Goal: Find specific page/section: Find specific page/section

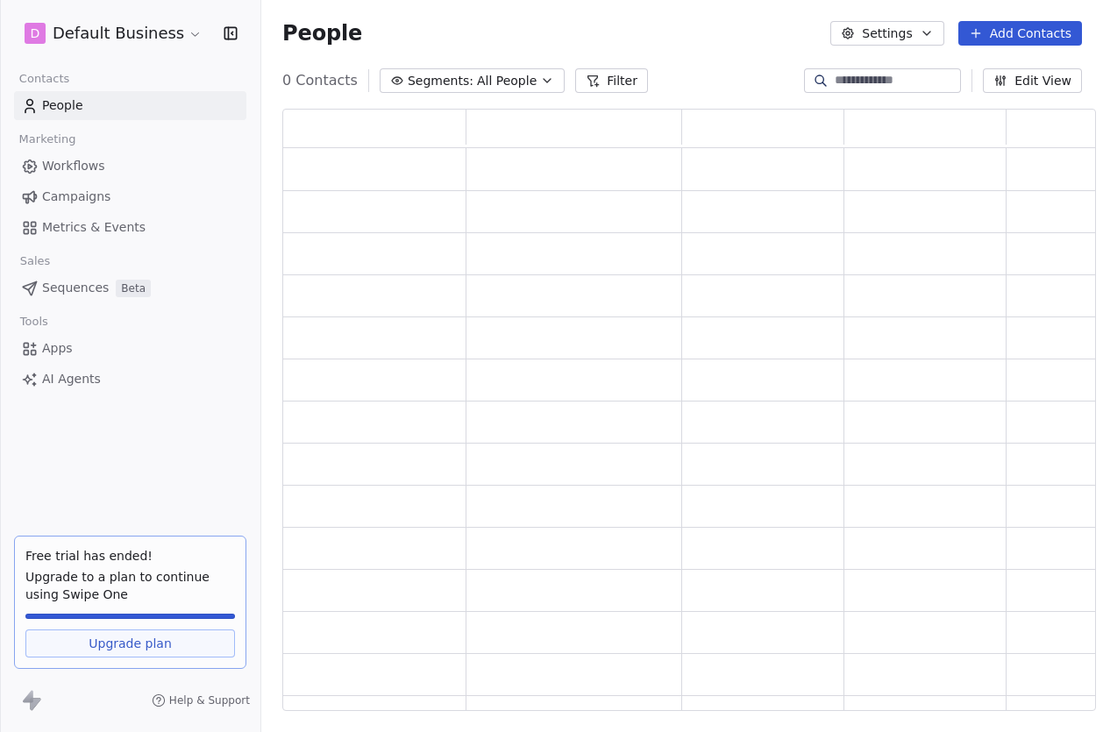
scroll to position [602, 814]
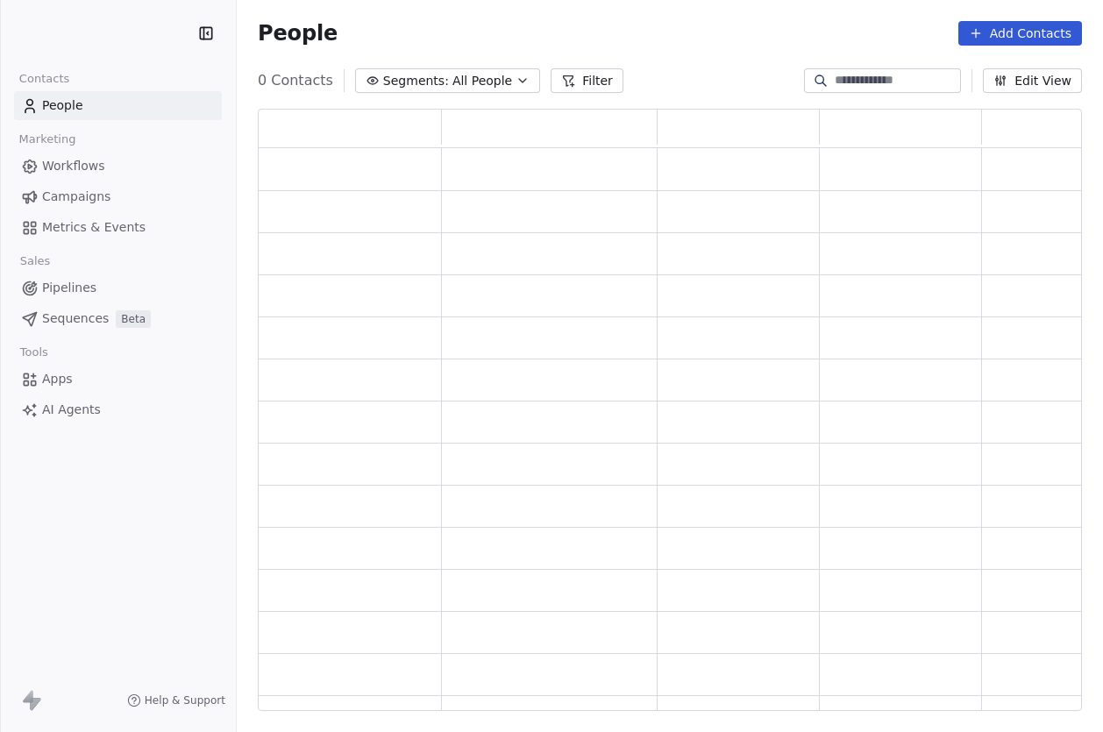
scroll to position [602, 824]
